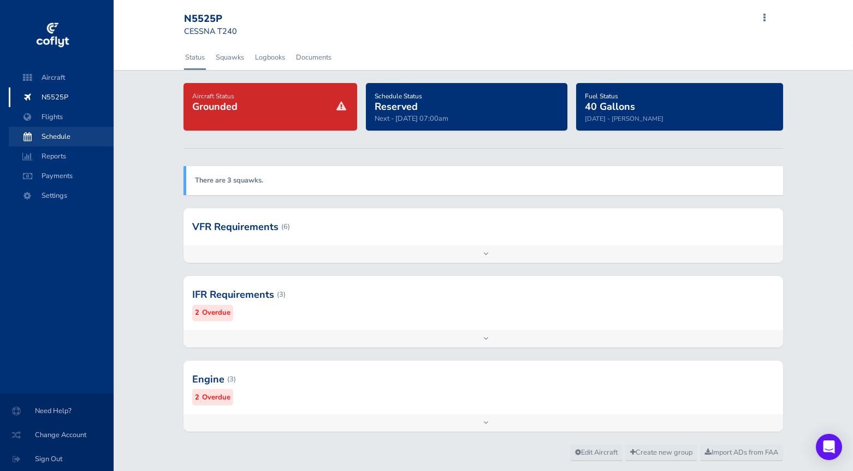
click at [64, 141] on span "Schedule" at bounding box center [61, 137] width 83 height 20
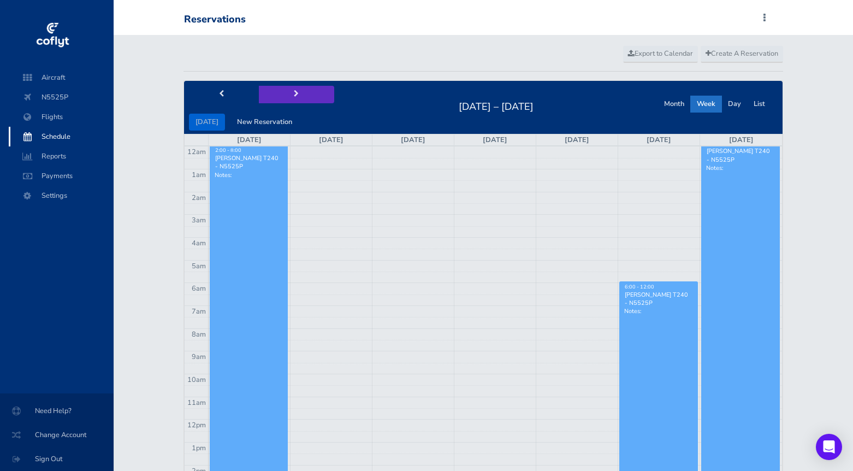
click at [294, 92] on span "next" at bounding box center [296, 94] width 5 height 7
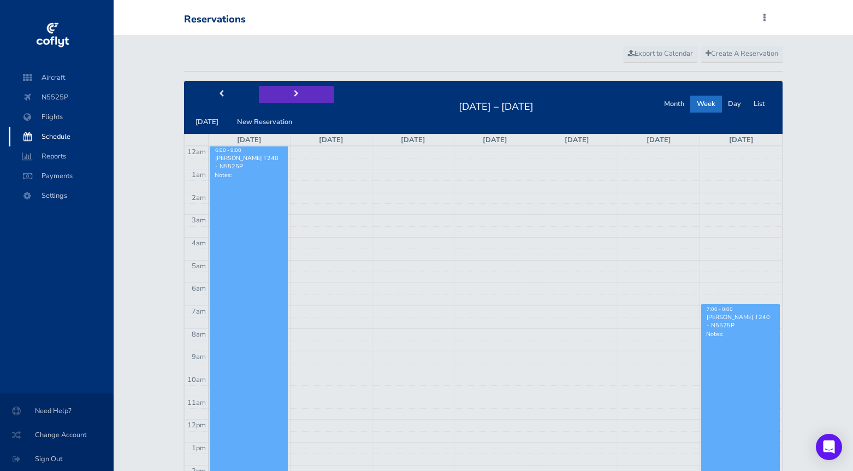
click at [294, 92] on span "next" at bounding box center [296, 94] width 5 height 7
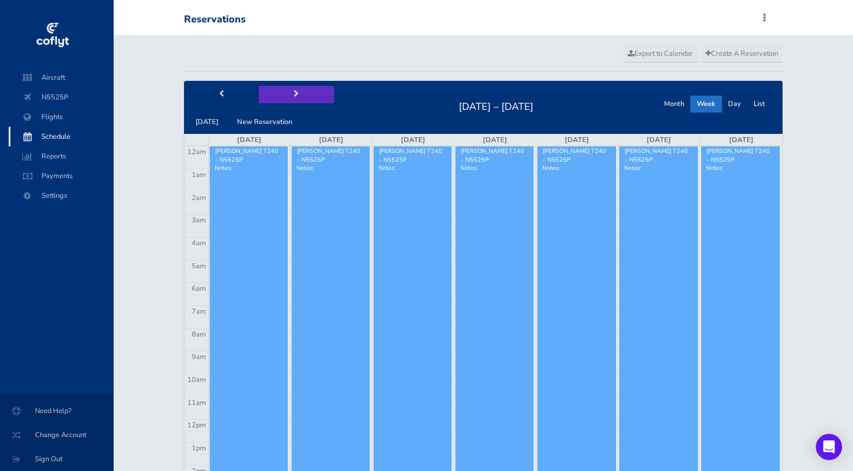
click at [294, 92] on span "next" at bounding box center [296, 94] width 5 height 7
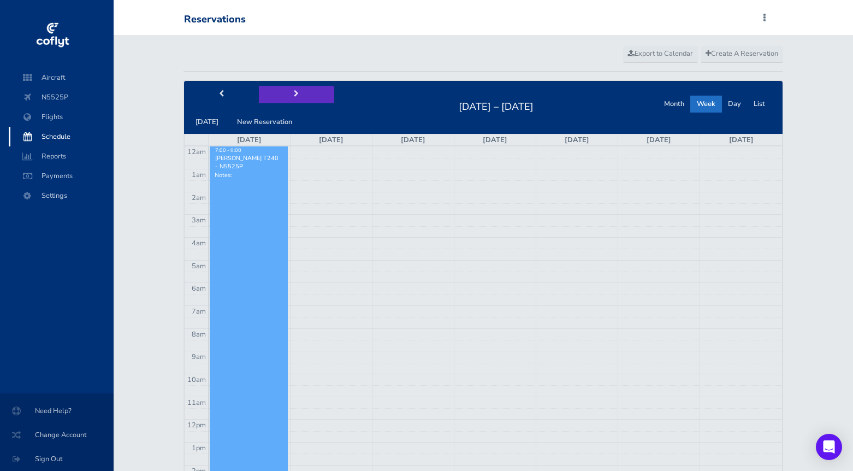
click at [294, 92] on span "next" at bounding box center [296, 94] width 5 height 7
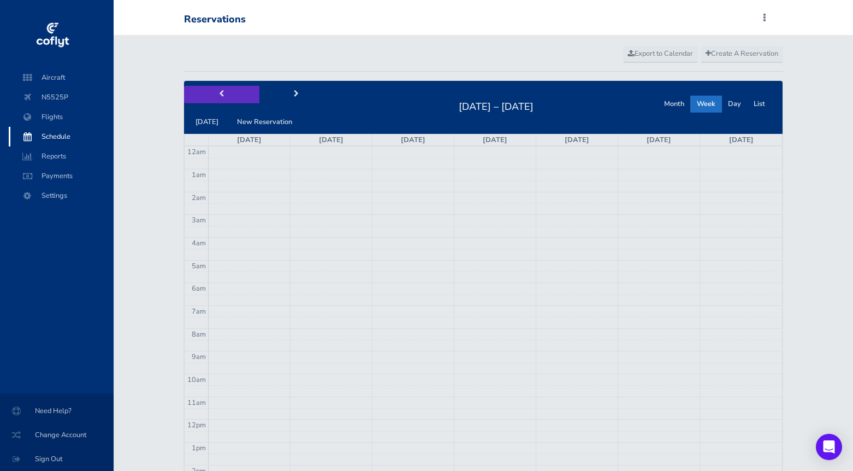
click at [216, 93] on button "prev" at bounding box center [221, 94] width 75 height 17
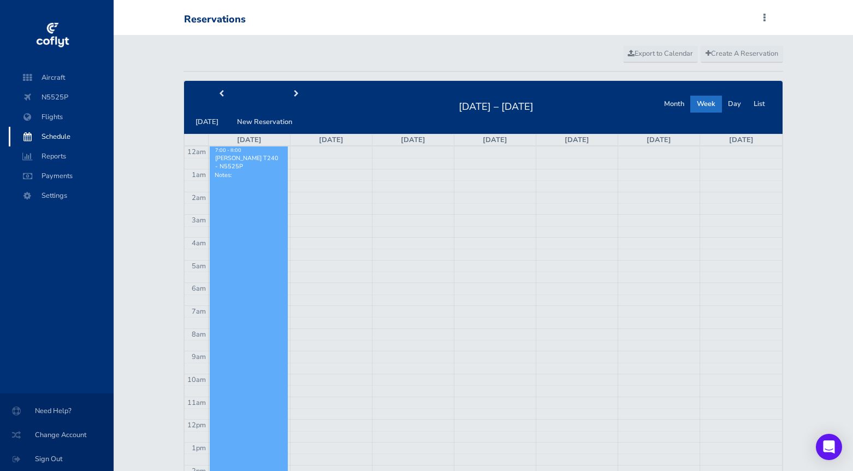
click at [663, 245] on td at bounding box center [495, 242] width 574 height 11
click at [267, 121] on button "New Reservation" at bounding box center [265, 122] width 68 height 17
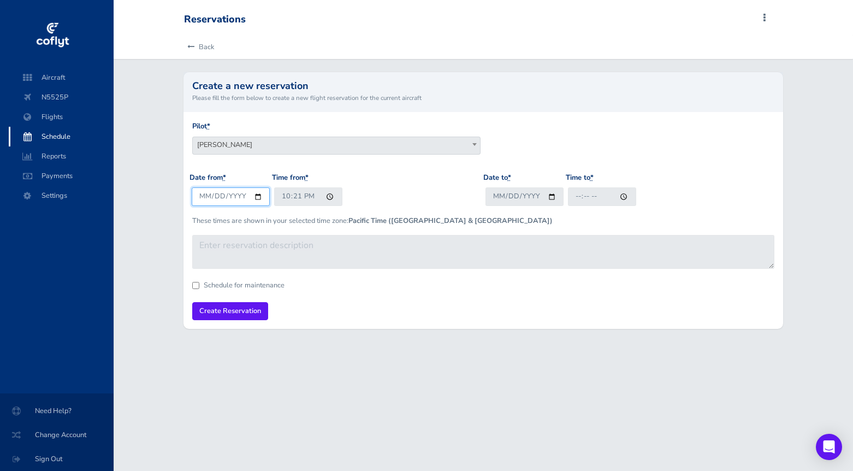
click at [216, 196] on input "2025-08-09" at bounding box center [231, 196] width 78 height 18
type input "2025-08-29"
click at [279, 197] on input "22:21" at bounding box center [308, 196] width 68 height 18
click at [294, 196] on input "15:21" at bounding box center [308, 196] width 68 height 18
click at [282, 196] on input "15:21" at bounding box center [308, 196] width 68 height 18
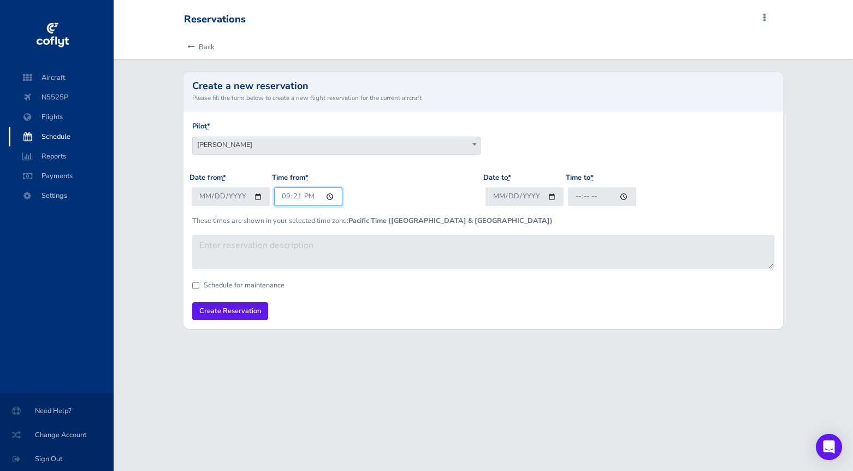
click at [295, 197] on input "21:21" at bounding box center [308, 196] width 68 height 18
click at [310, 196] on input "21:00" at bounding box center [308, 196] width 68 height 18
type input "09:00"
click at [427, 181] on div "Date from * 2025-08-29 Time from * 09:00" at bounding box center [337, 193] width 294 height 43
click at [503, 193] on input "Date to *" at bounding box center [525, 196] width 78 height 18
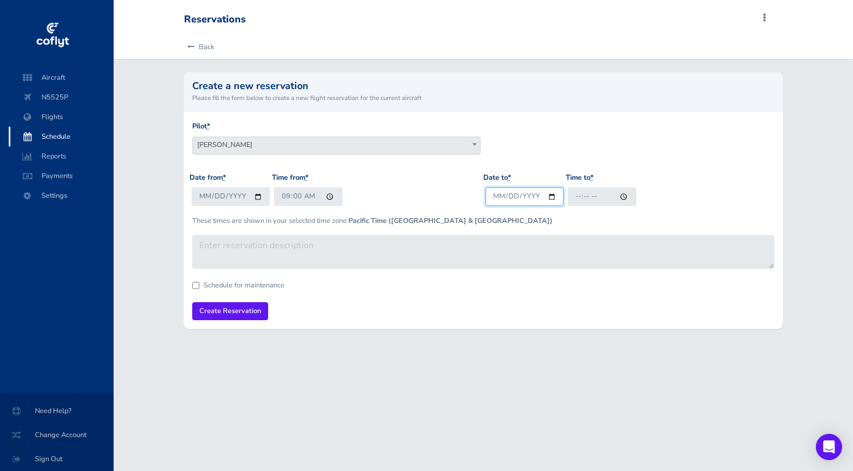
type input "2025-09-01"
click at [607, 220] on p "These times are shown in your selected time zone: Pacific Time (US & Canada)" at bounding box center [483, 220] width 582 height 11
click at [582, 196] on input "Time to *" at bounding box center [602, 196] width 68 height 18
click at [583, 194] on input "Time to *" at bounding box center [602, 196] width 68 height 18
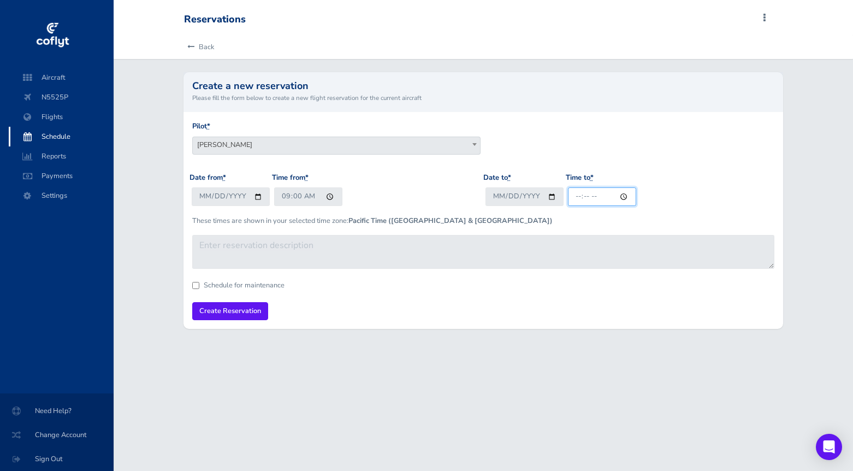
click at [597, 196] on input "Time to *" at bounding box center [602, 196] width 68 height 18
click at [575, 196] on input "Time to *" at bounding box center [602, 196] width 68 height 18
click at [587, 196] on input "Time to *" at bounding box center [602, 196] width 68 height 18
type input "20:00"
click at [655, 198] on div "Date to * 2025-09-01 Time to * 20:00" at bounding box center [630, 193] width 294 height 43
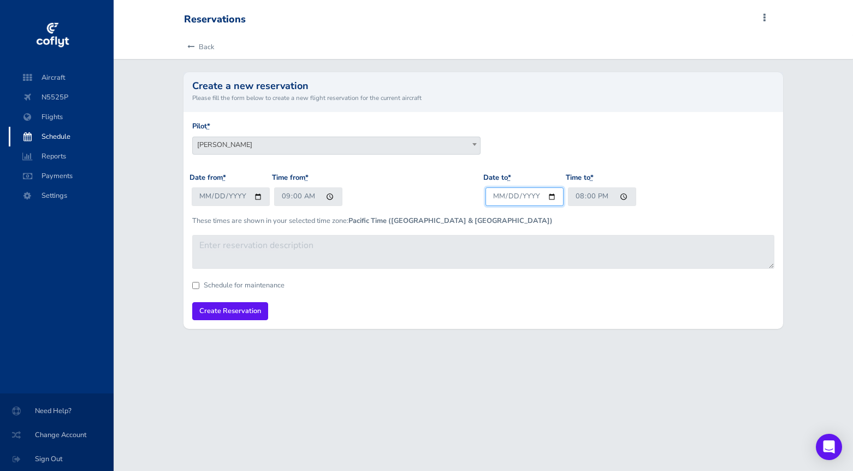
click at [526, 196] on input "2025-09-01" at bounding box center [525, 196] width 78 height 18
click at [562, 136] on div "Pilot * Derek Iwamoto James Fletcher Srinivas Pattamatta Darren Liccardo Darren…" at bounding box center [484, 146] width 588 height 51
click at [232, 309] on input "Create Reservation" at bounding box center [230, 311] width 76 height 18
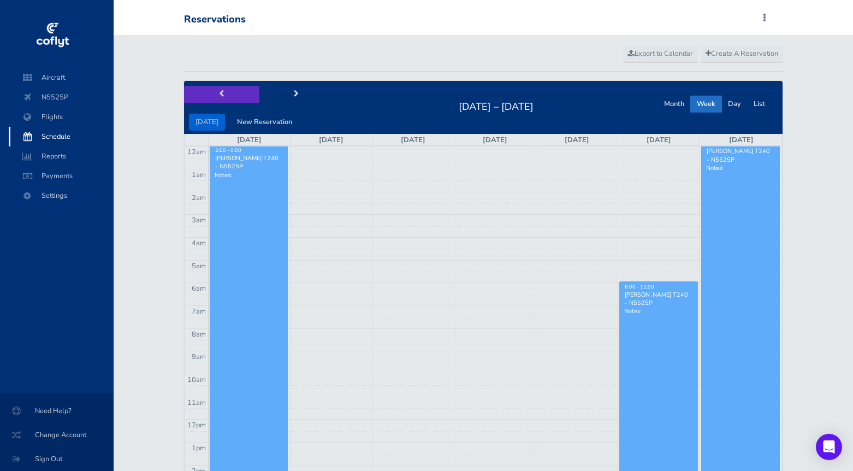
click at [221, 93] on span "prev" at bounding box center [221, 94] width 5 height 7
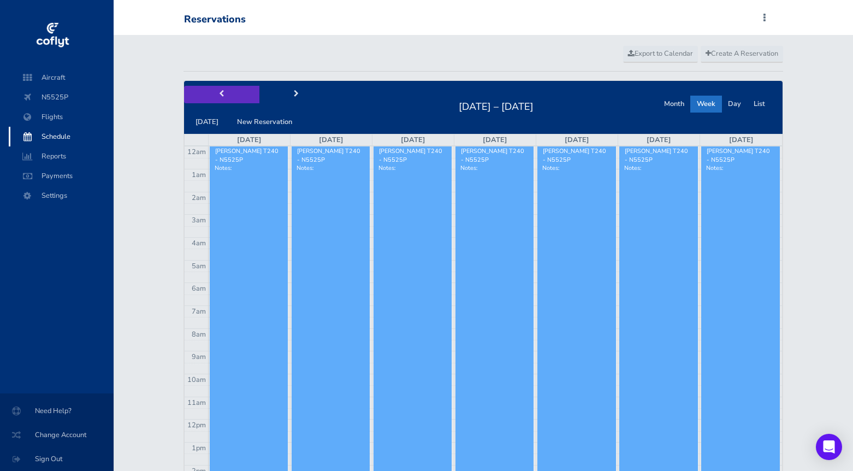
click at [221, 93] on span "prev" at bounding box center [221, 94] width 5 height 7
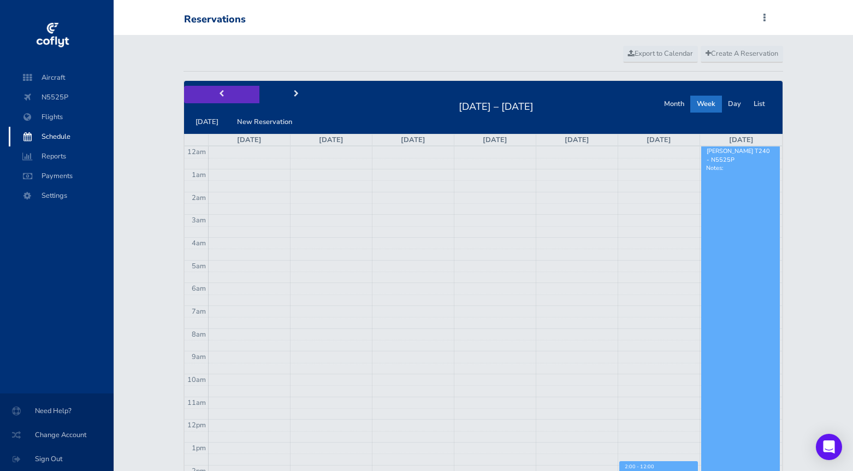
click at [221, 93] on span "prev" at bounding box center [221, 94] width 5 height 7
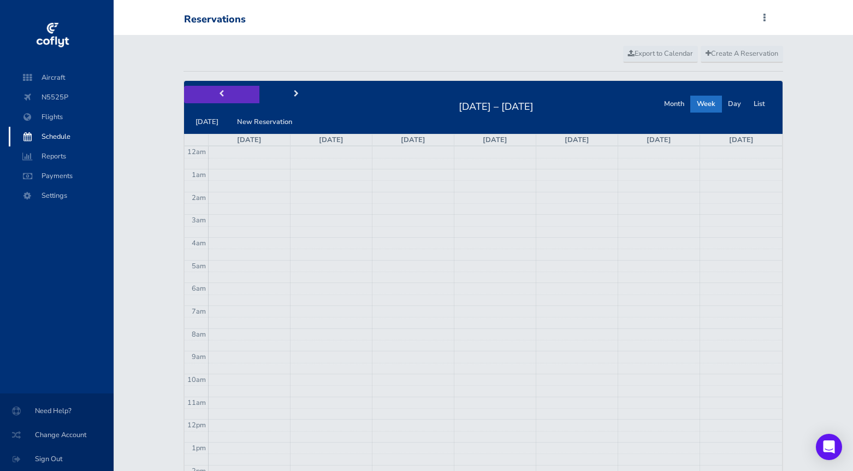
click at [221, 93] on span "prev" at bounding box center [221, 94] width 5 height 7
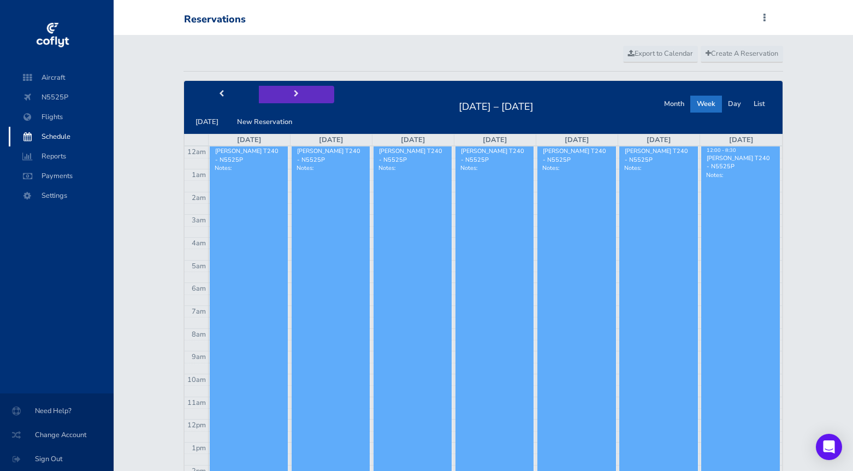
click at [300, 87] on button "next" at bounding box center [296, 94] width 75 height 17
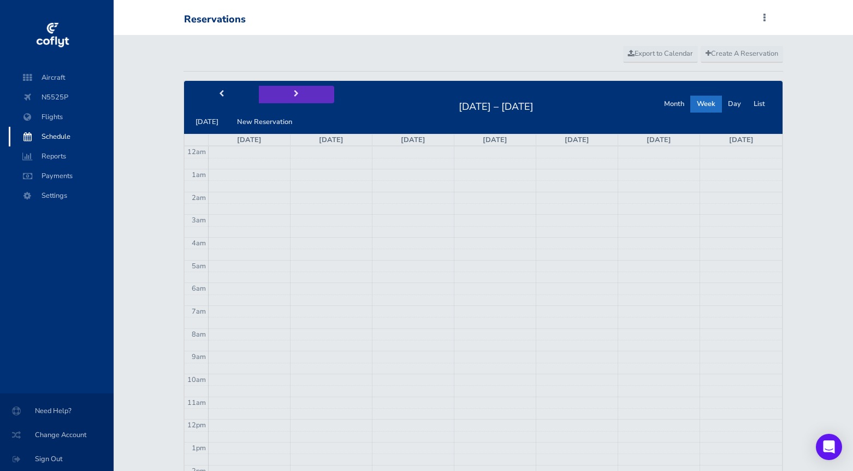
click at [301, 88] on button "next" at bounding box center [296, 94] width 75 height 17
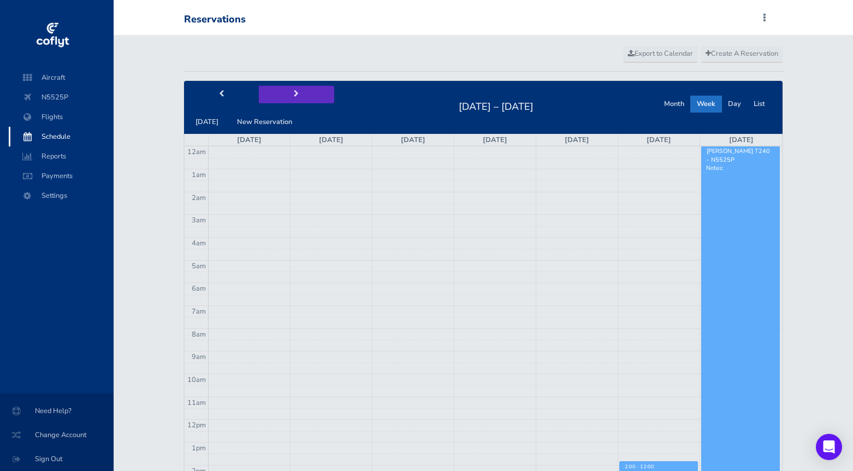
click at [301, 88] on button "next" at bounding box center [296, 94] width 75 height 17
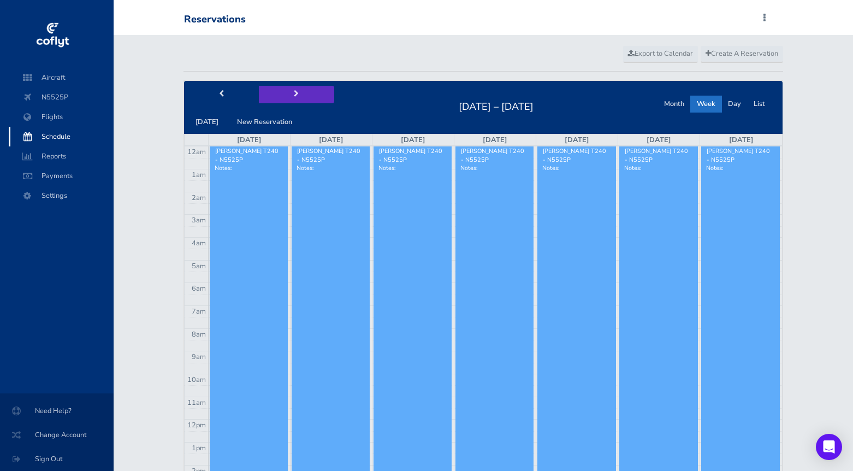
click at [301, 88] on button "next" at bounding box center [296, 94] width 75 height 17
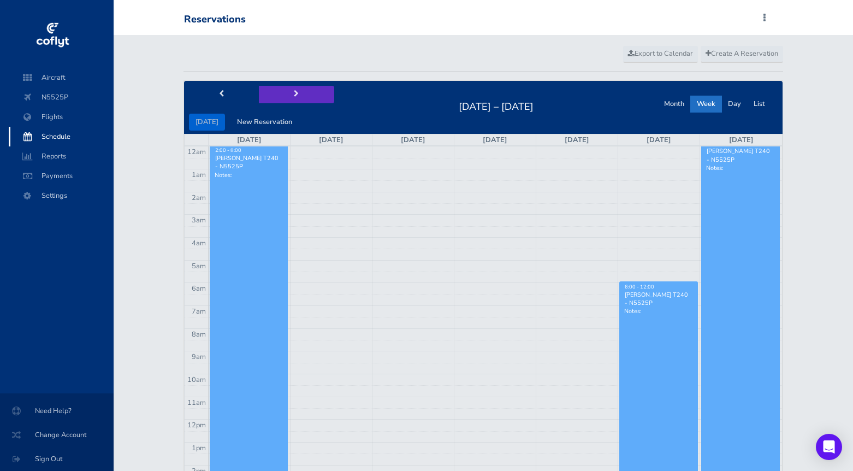
click at [301, 88] on button "next" at bounding box center [296, 94] width 75 height 17
